Goal: Information Seeking & Learning: Learn about a topic

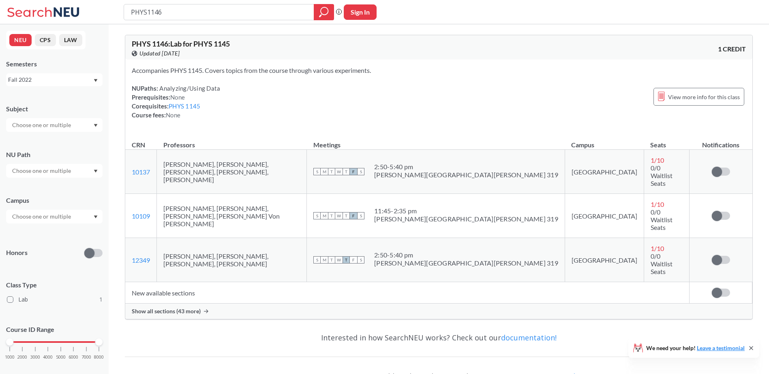
click at [139, 10] on input "PHYS1146" at bounding box center [219, 12] width 178 height 14
click at [140, 10] on input "PHYS1146" at bounding box center [219, 12] width 178 height 14
click at [76, 83] on div "Fall 2022" at bounding box center [50, 79] width 85 height 9
click at [71, 96] on div "Fall 2025" at bounding box center [57, 97] width 92 height 9
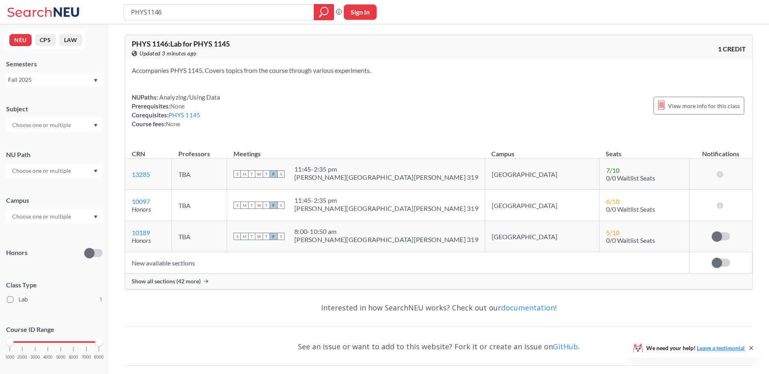
click at [209, 14] on input "PHYS1146" at bounding box center [219, 12] width 178 height 14
type input "PJM6180 71426"
click at [333, 12] on div at bounding box center [324, 12] width 20 height 16
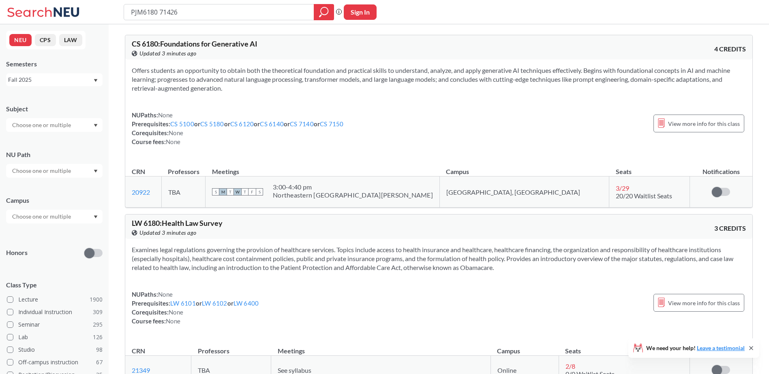
click at [231, 18] on input "PJM6180 71426" at bounding box center [219, 12] width 178 height 14
click at [232, 15] on input "PJM6180 71426" at bounding box center [219, 12] width 178 height 14
click at [322, 13] on icon "magnifying glass" at bounding box center [324, 11] width 10 height 11
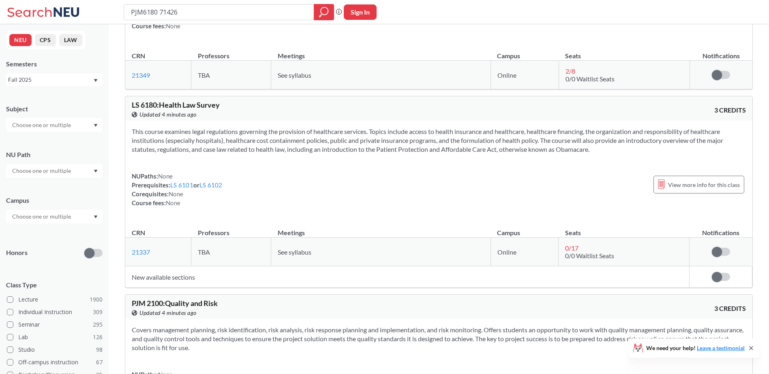
scroll to position [284, 0]
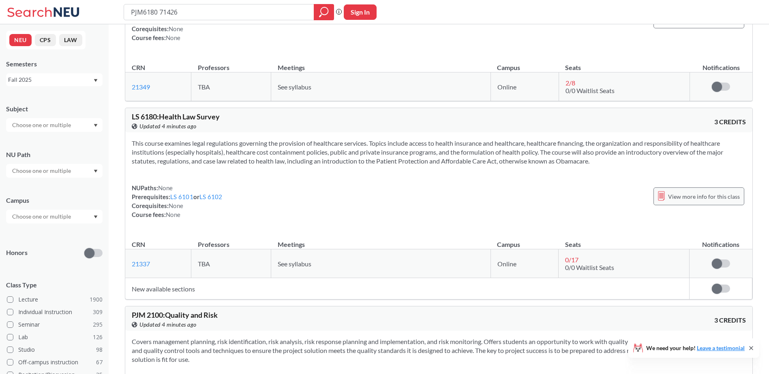
click at [695, 200] on span "View more info for this class" at bounding box center [704, 197] width 72 height 10
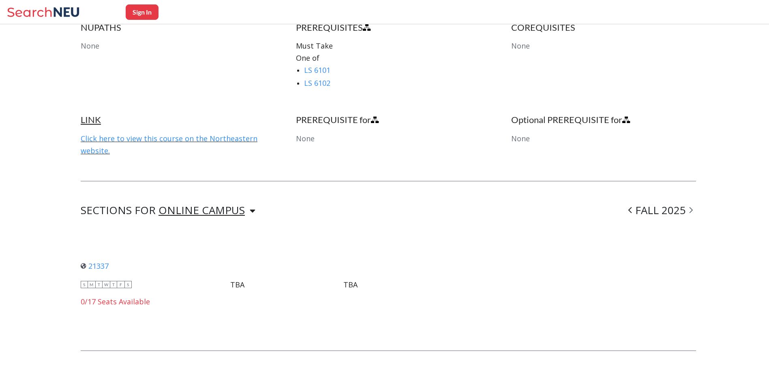
scroll to position [446, 0]
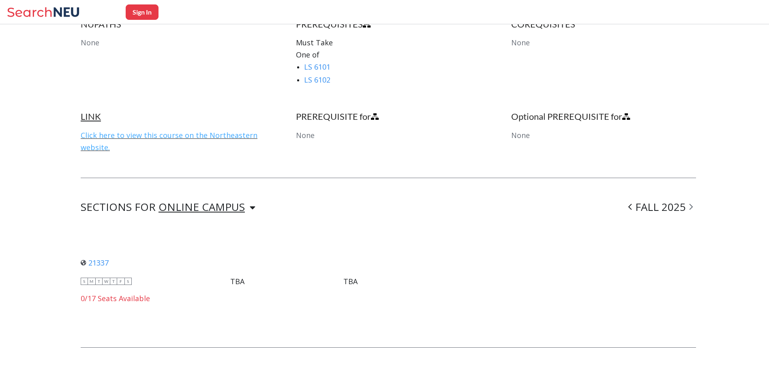
click at [98, 138] on link "Click here to view this course on the Northeastern website." at bounding box center [169, 141] width 177 height 22
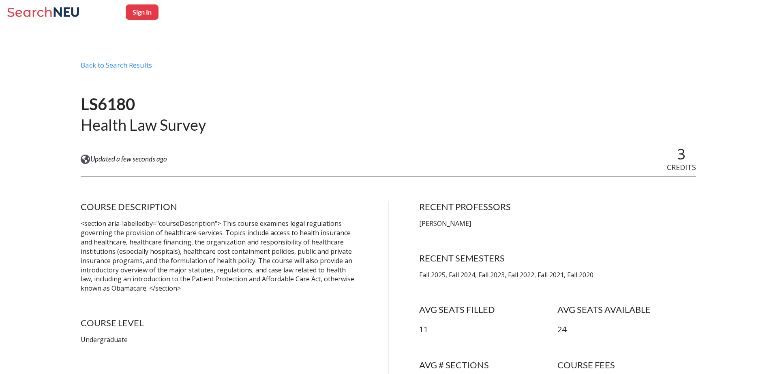
click at [22, 16] on icon at bounding box center [44, 12] width 75 height 16
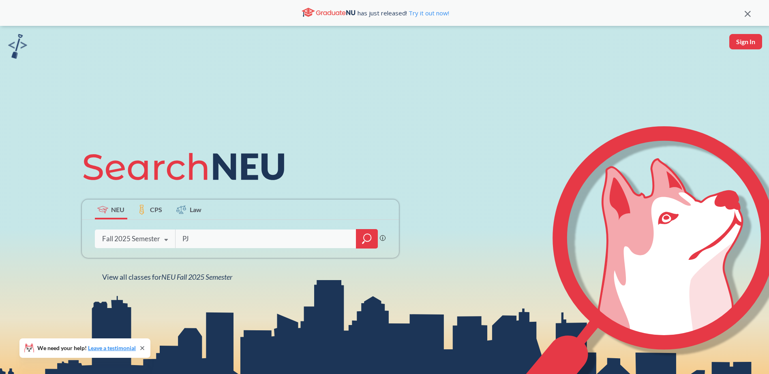
type input "PJM"
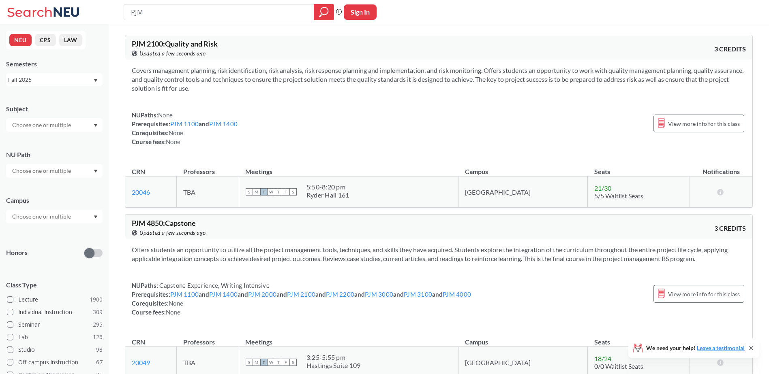
drag, startPoint x: 168, startPoint y: 14, endPoint x: 89, endPoint y: 9, distance: 78.8
click at [89, 9] on div "PJM Phrase search guarantees the exact search appears in the results. Ex. If yo…" at bounding box center [384, 12] width 769 height 24
type input "PJM6180 71426"
click at [319, 12] on icon "magnifying glass" at bounding box center [324, 11] width 10 height 11
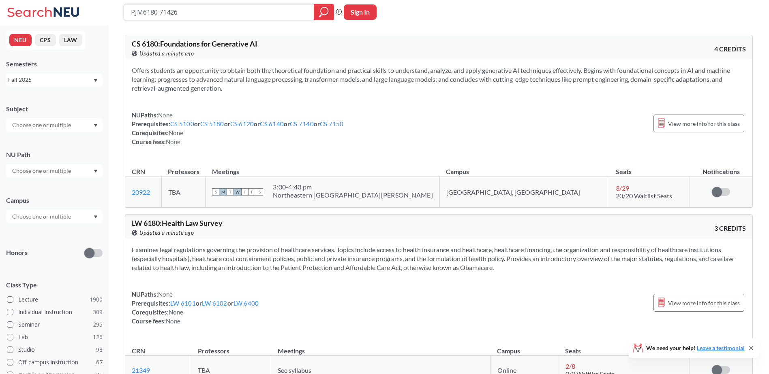
click at [206, 15] on input "PJM6180 71426" at bounding box center [219, 12] width 178 height 14
paste input "– Project Stakeholder Management"
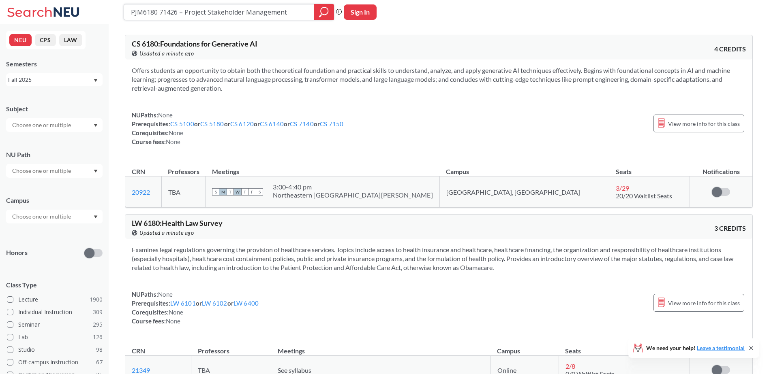
type input "PJM6180 71426 – Project Stakeholder Management"
click at [327, 9] on icon "magnifying glass" at bounding box center [324, 10] width 7 height 7
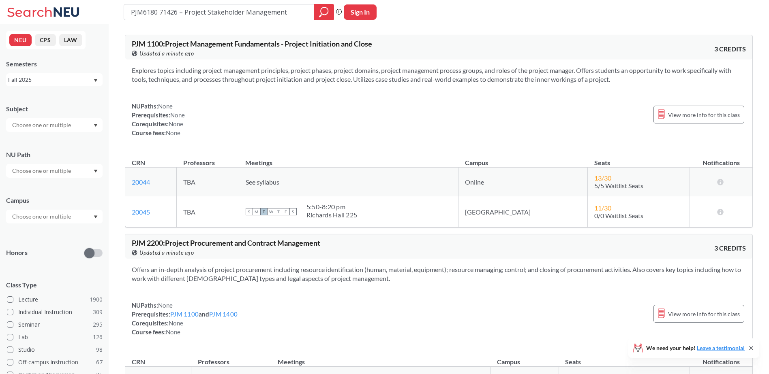
drag, startPoint x: 183, startPoint y: 13, endPoint x: 67, endPoint y: 8, distance: 116.0
click at [68, 8] on div "PJM6180 71426 – Project Stakeholder Management Phrase search guarantees the exa…" at bounding box center [384, 12] width 769 height 24
type input "Project Stakeholder Management"
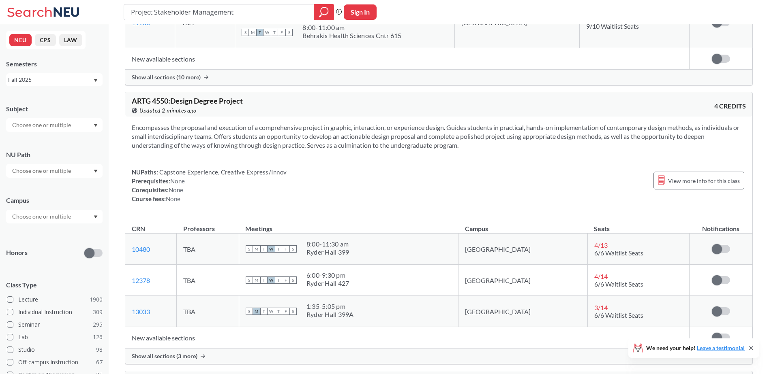
scroll to position [4214, 0]
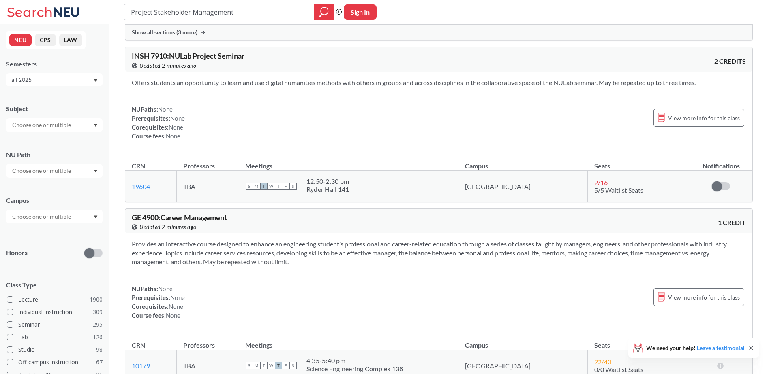
click at [42, 220] on input "text" at bounding box center [42, 217] width 68 height 10
click at [56, 129] on input "text" at bounding box center [42, 125] width 68 height 10
click at [258, 106] on div "NUPaths: None Prerequisites: None Corequisites: None Course fees: None View mor…" at bounding box center [439, 123] width 614 height 36
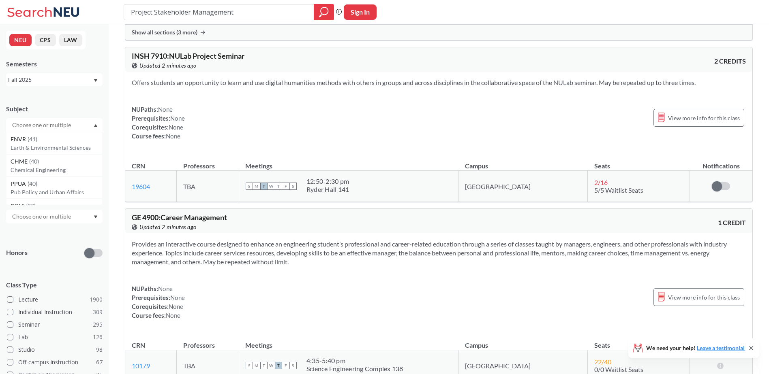
scroll to position [0, 0]
click at [71, 174] on input "text" at bounding box center [42, 171] width 68 height 10
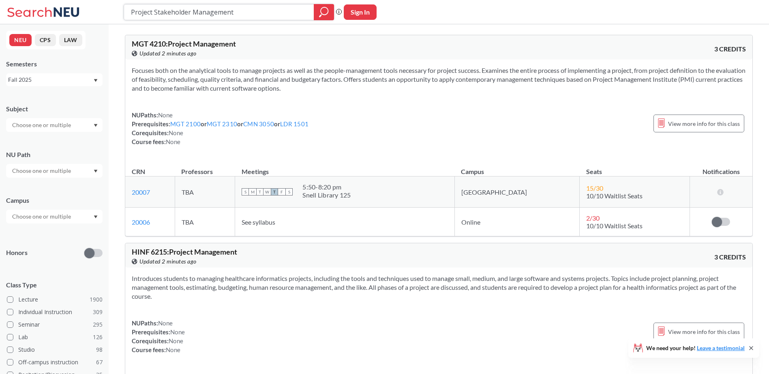
click at [248, 10] on input "Project Stakeholder Management" at bounding box center [219, 12] width 178 height 14
click at [37, 43] on button "CPS" at bounding box center [45, 40] width 21 height 12
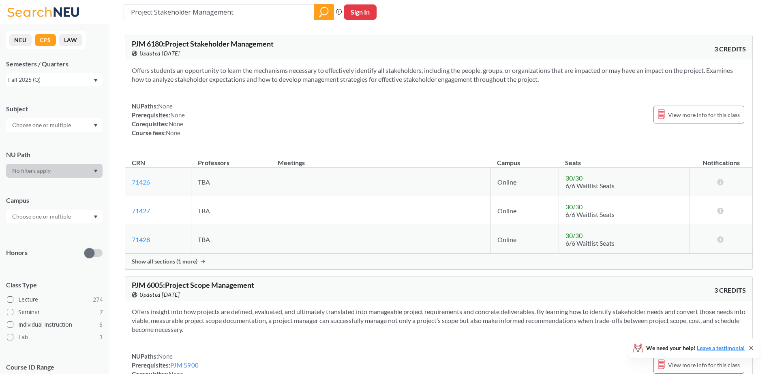
click at [140, 184] on link "71426" at bounding box center [141, 182] width 18 height 8
click at [142, 180] on link "71426" at bounding box center [141, 182] width 18 height 8
